Goal: Task Accomplishment & Management: Manage account settings

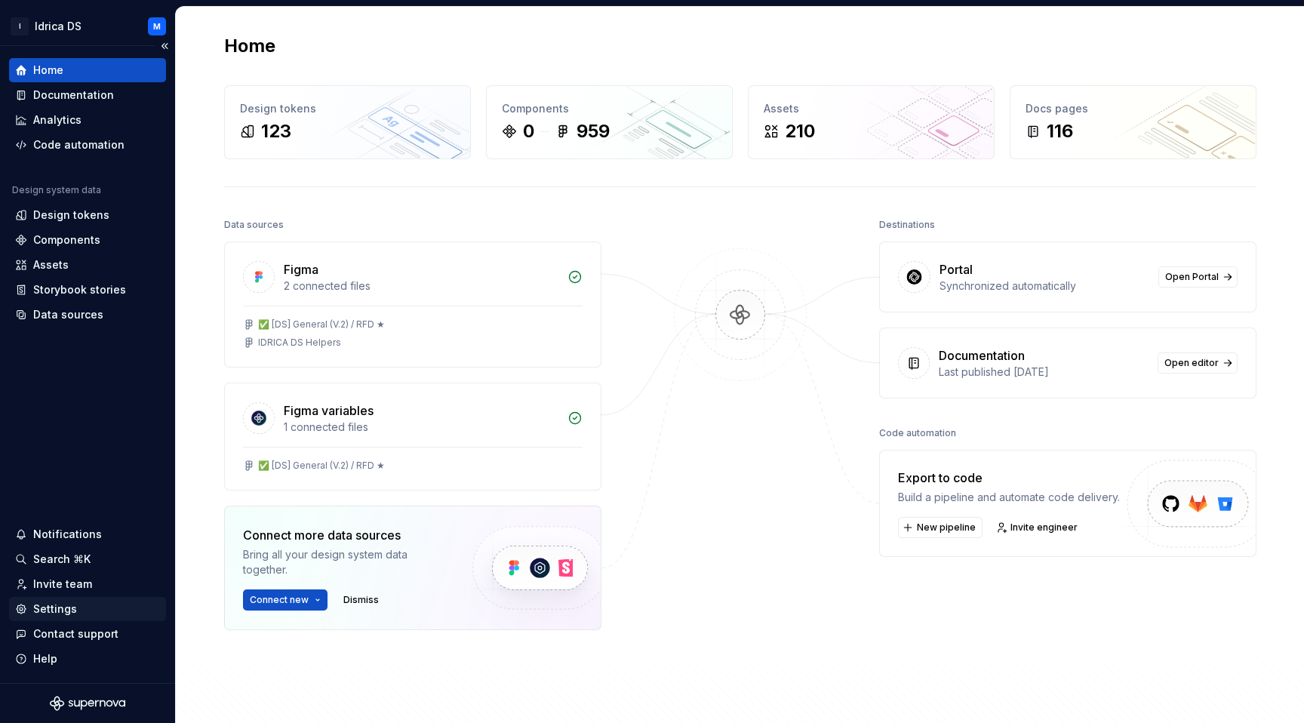
click at [63, 604] on div "Settings" at bounding box center [55, 608] width 44 height 15
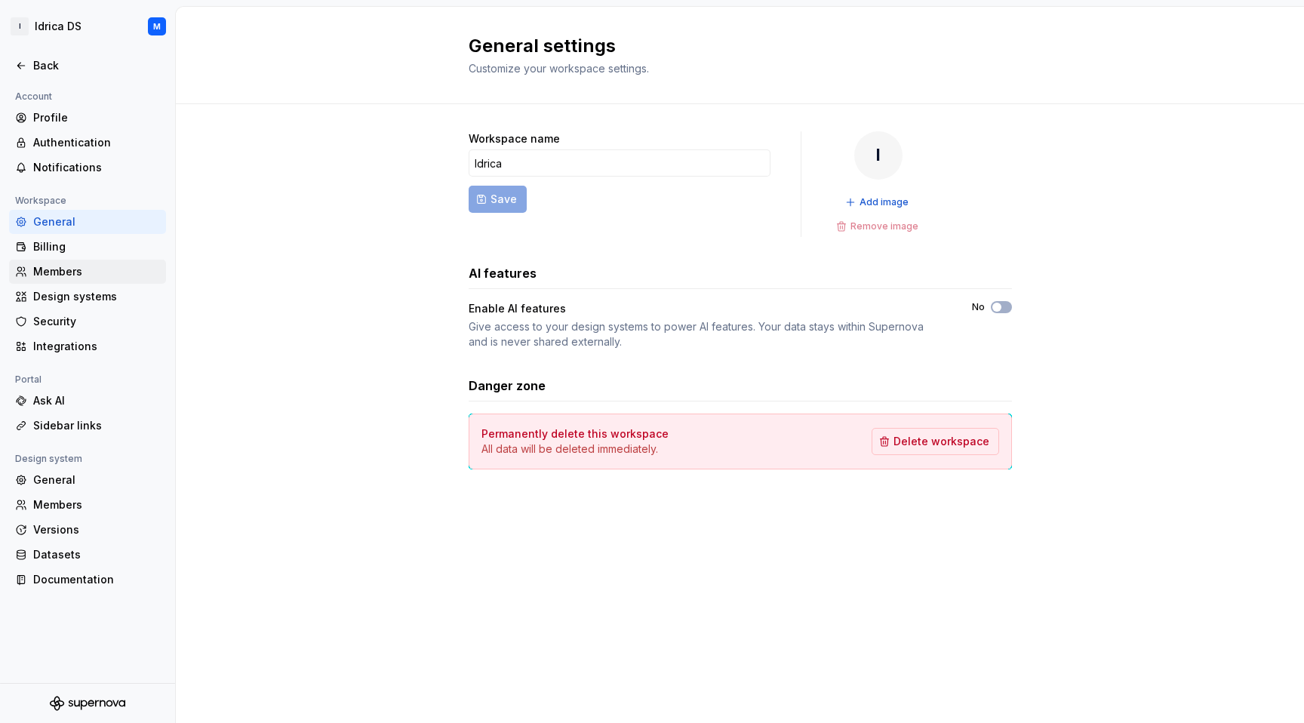
click at [51, 275] on div "Members" at bounding box center [96, 271] width 127 height 15
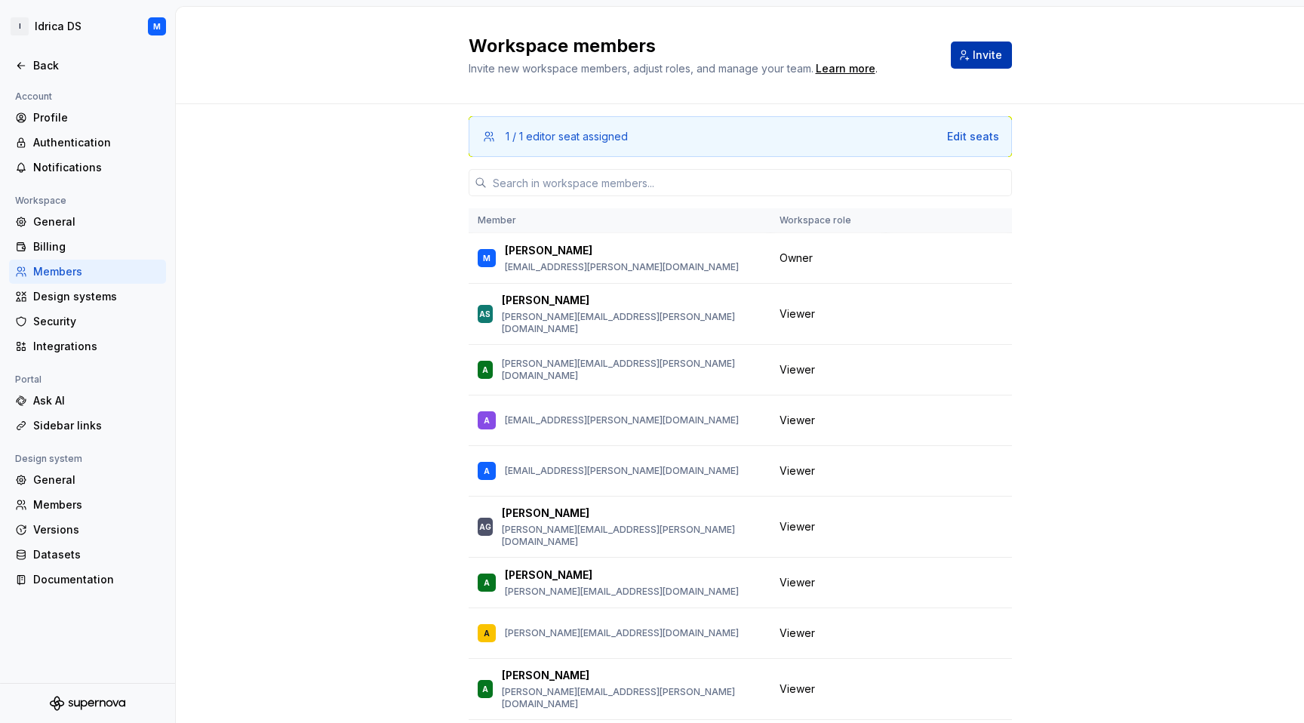
click at [976, 42] on button "Invite" at bounding box center [981, 54] width 61 height 27
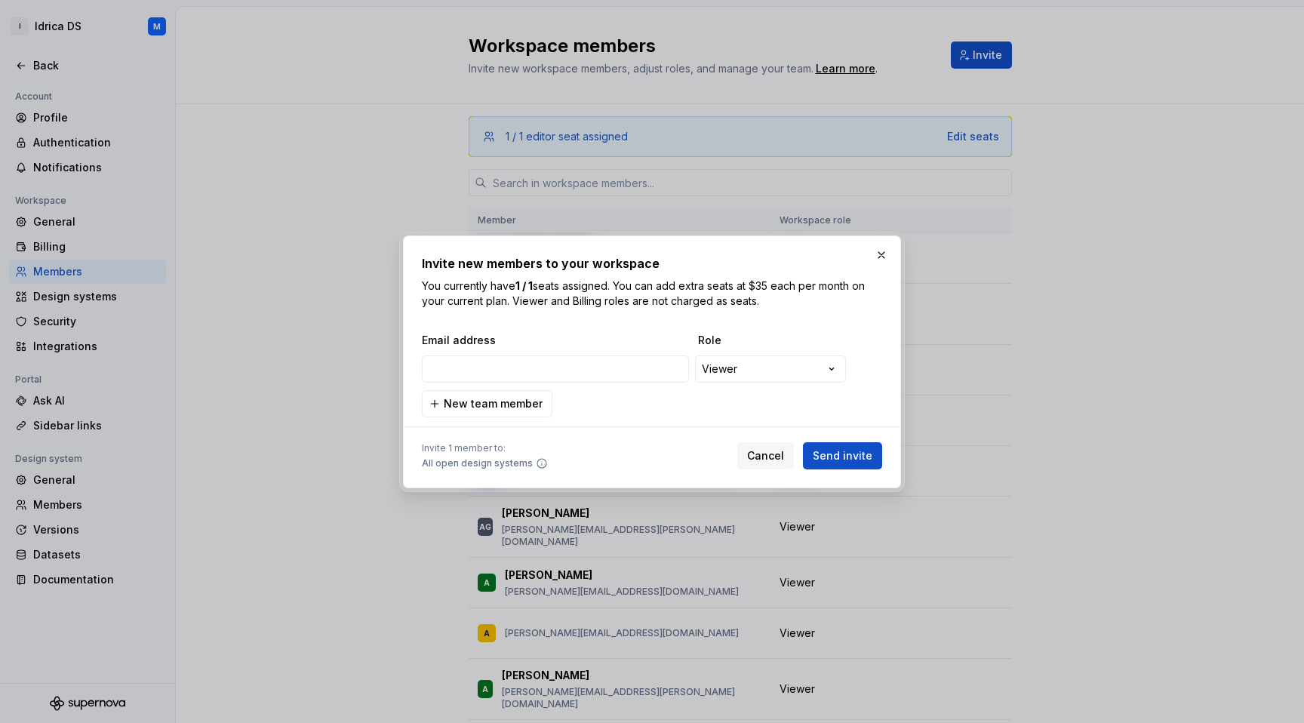
type input "[PERSON_NAME][EMAIL_ADDRESS][PERSON_NAME][DOMAIN_NAME]"
click at [854, 457] on span "Send invite" at bounding box center [843, 455] width 60 height 15
